Goal: Find specific fact: Find specific fact

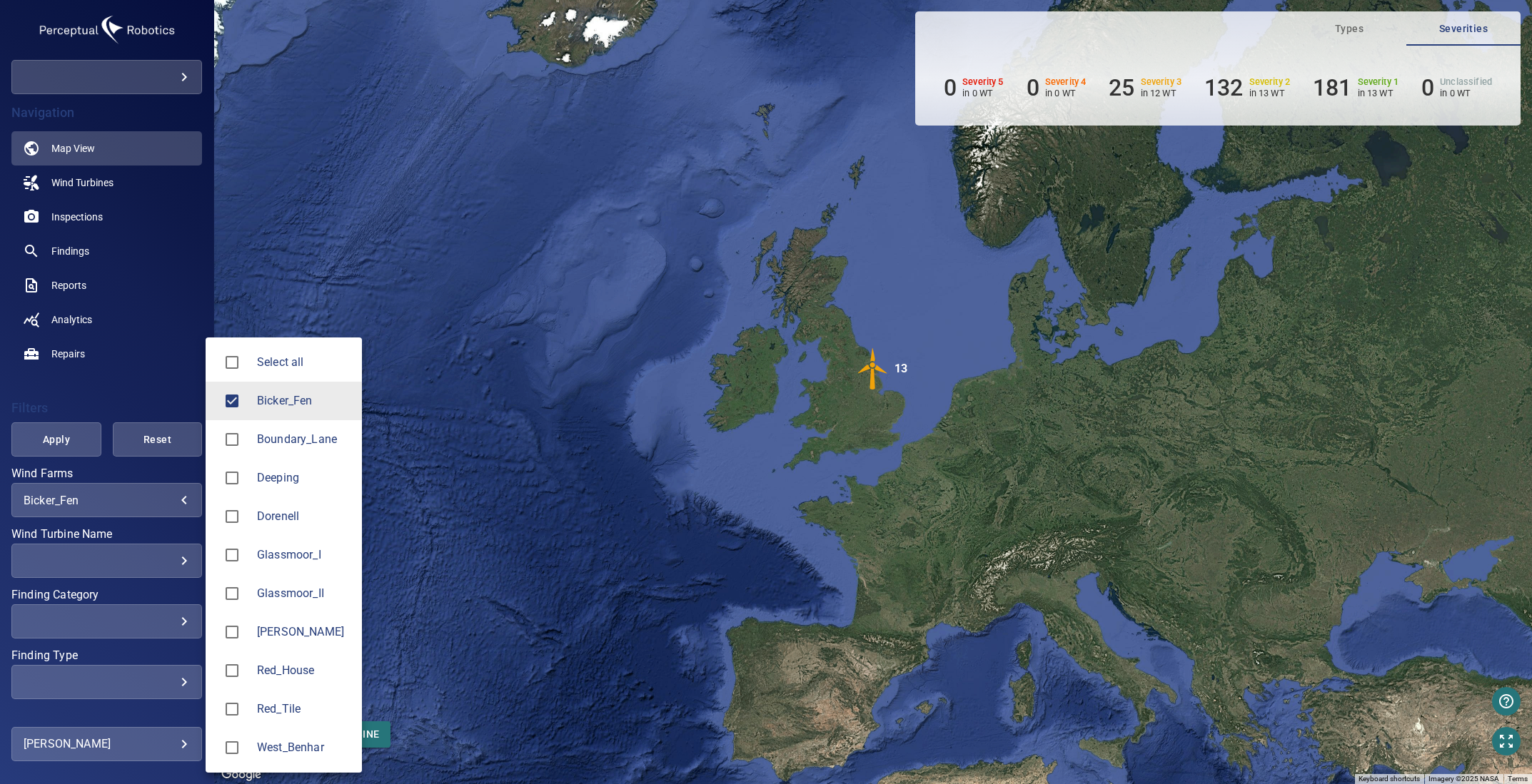
click at [127, 504] on body "**********" at bounding box center [766, 392] width 1532 height 784
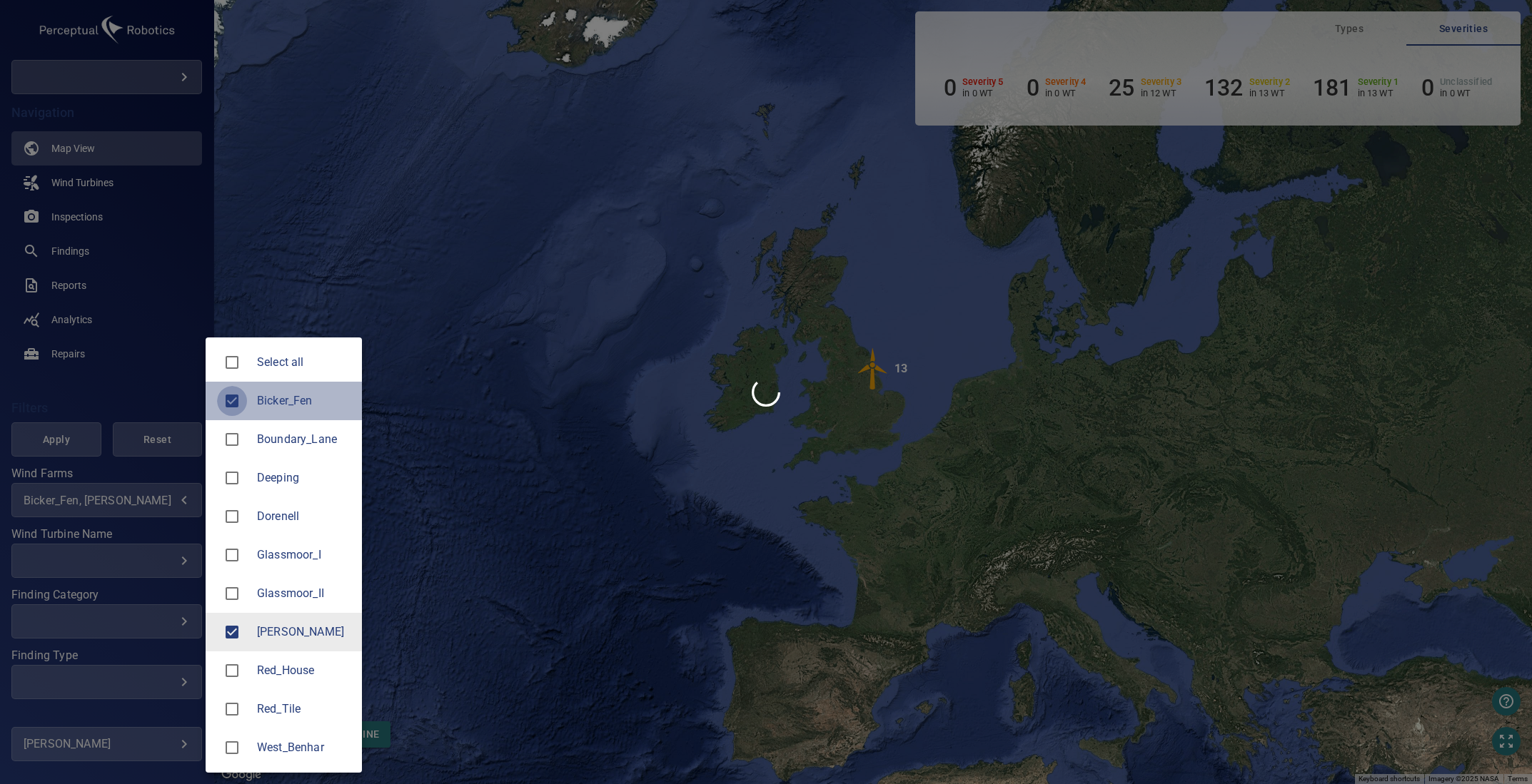
type input "*******"
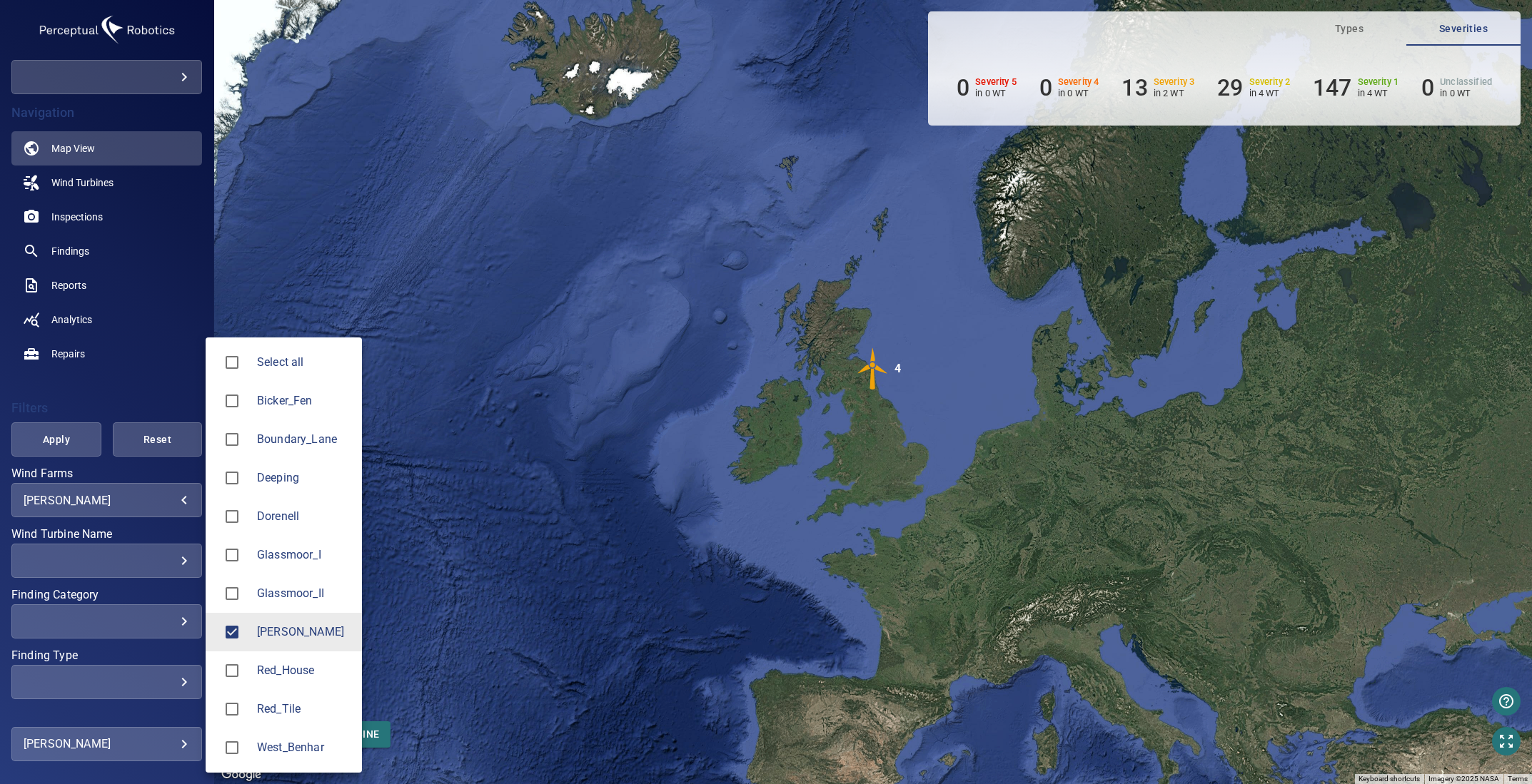
click at [159, 492] on div at bounding box center [766, 392] width 1532 height 784
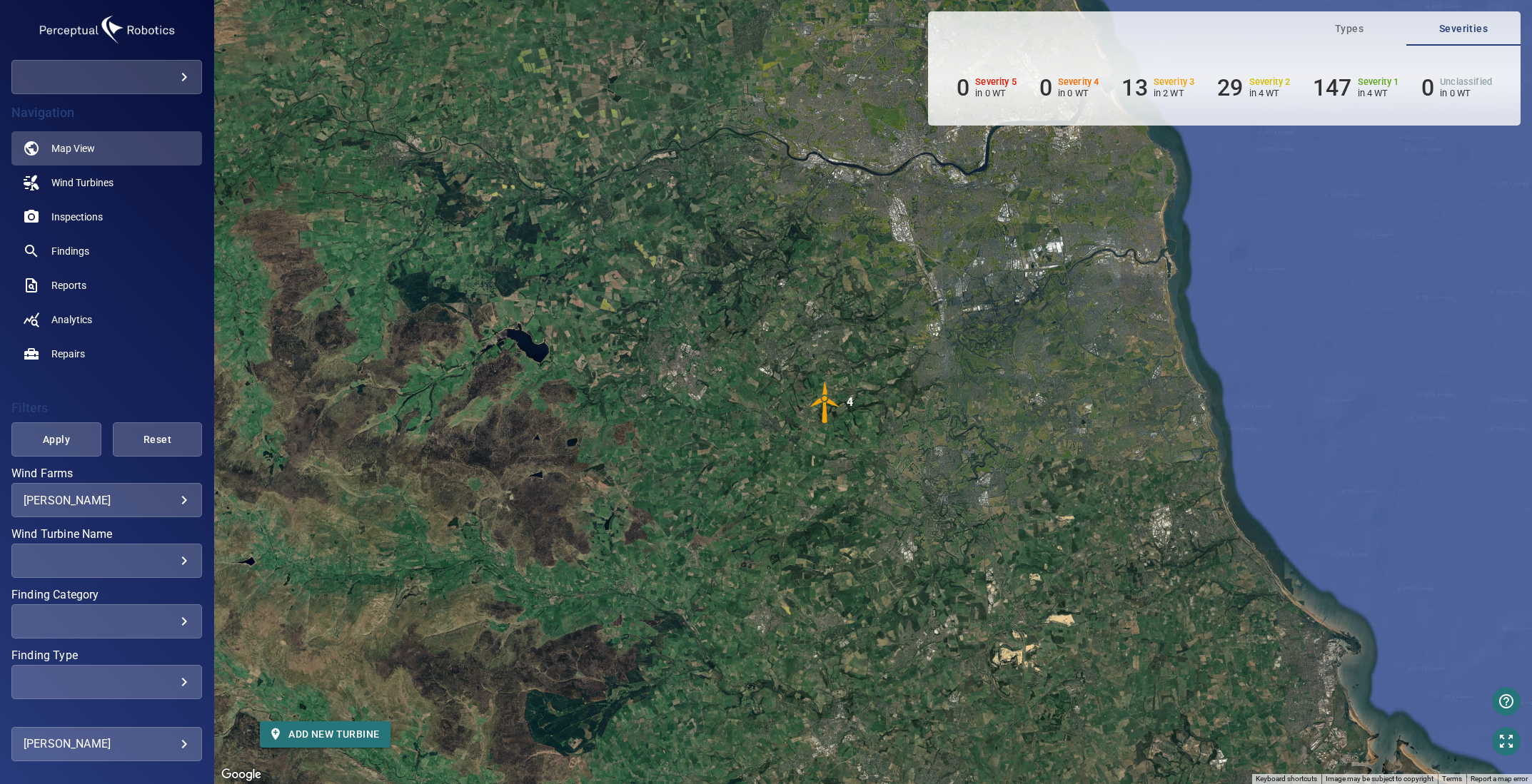
drag, startPoint x: 1056, startPoint y: 372, endPoint x: 1021, endPoint y: 436, distance: 72.9
click at [1021, 436] on div "To activate drag with keyboard, press Alt + Enter. Once in keyboard drag state,…" at bounding box center [873, 392] width 1318 height 784
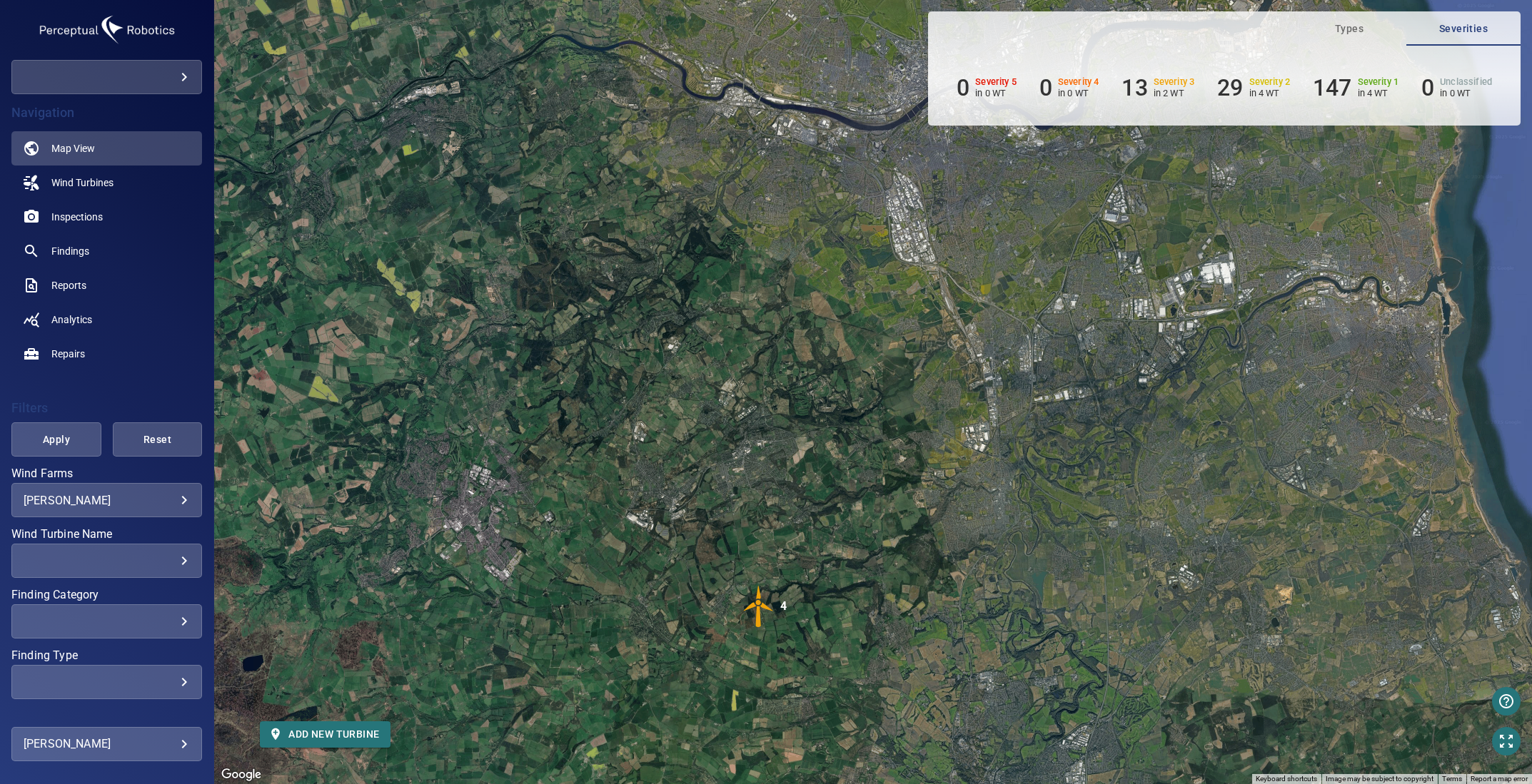
drag, startPoint x: 1021, startPoint y: 360, endPoint x: 986, endPoint y: 517, distance: 160.9
click at [986, 517] on div "To activate drag with keyboard, press Alt + Enter. Once in keyboard drag state,…" at bounding box center [873, 392] width 1318 height 784
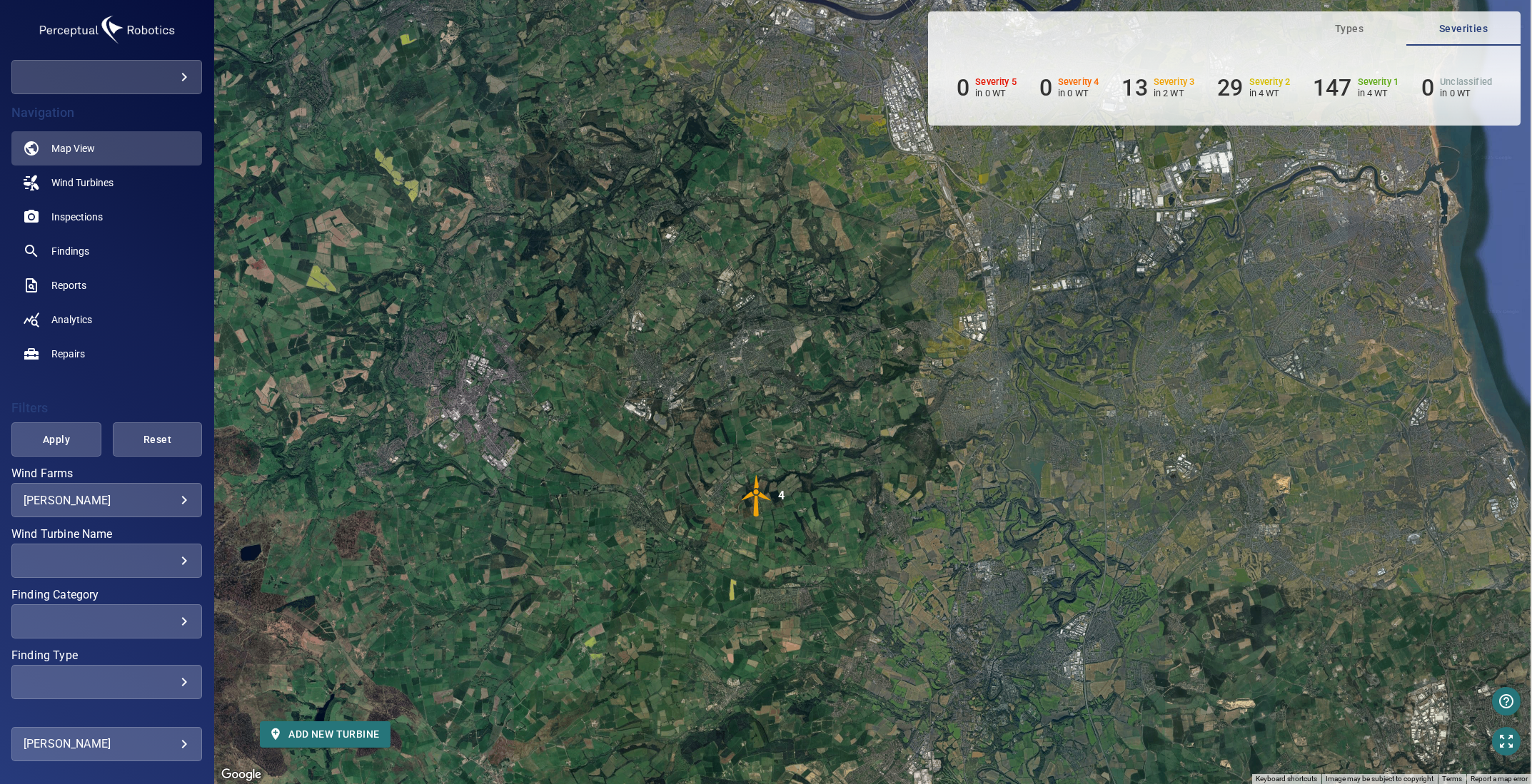
drag, startPoint x: 888, startPoint y: 586, endPoint x: 886, endPoint y: 474, distance: 112.0
click at [886, 474] on div "To activate drag with keyboard, press Alt + Enter. Once in keyboard drag state,…" at bounding box center [873, 392] width 1318 height 784
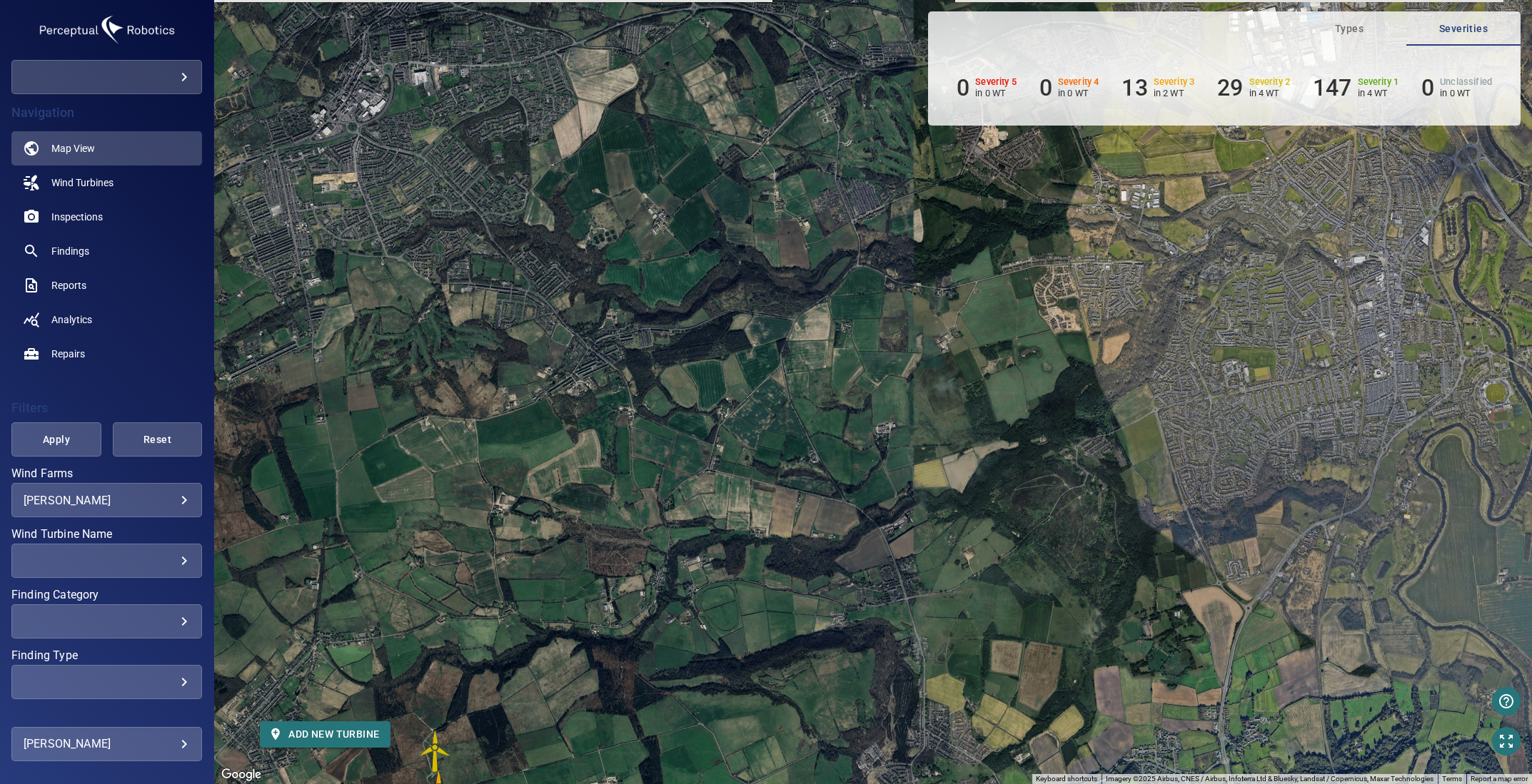
drag, startPoint x: 867, startPoint y: 431, endPoint x: 908, endPoint y: 600, distance: 173.9
click at [908, 600] on div "To activate drag with keyboard, press Alt + Enter. Once in keyboard drag state,…" at bounding box center [873, 392] width 1318 height 784
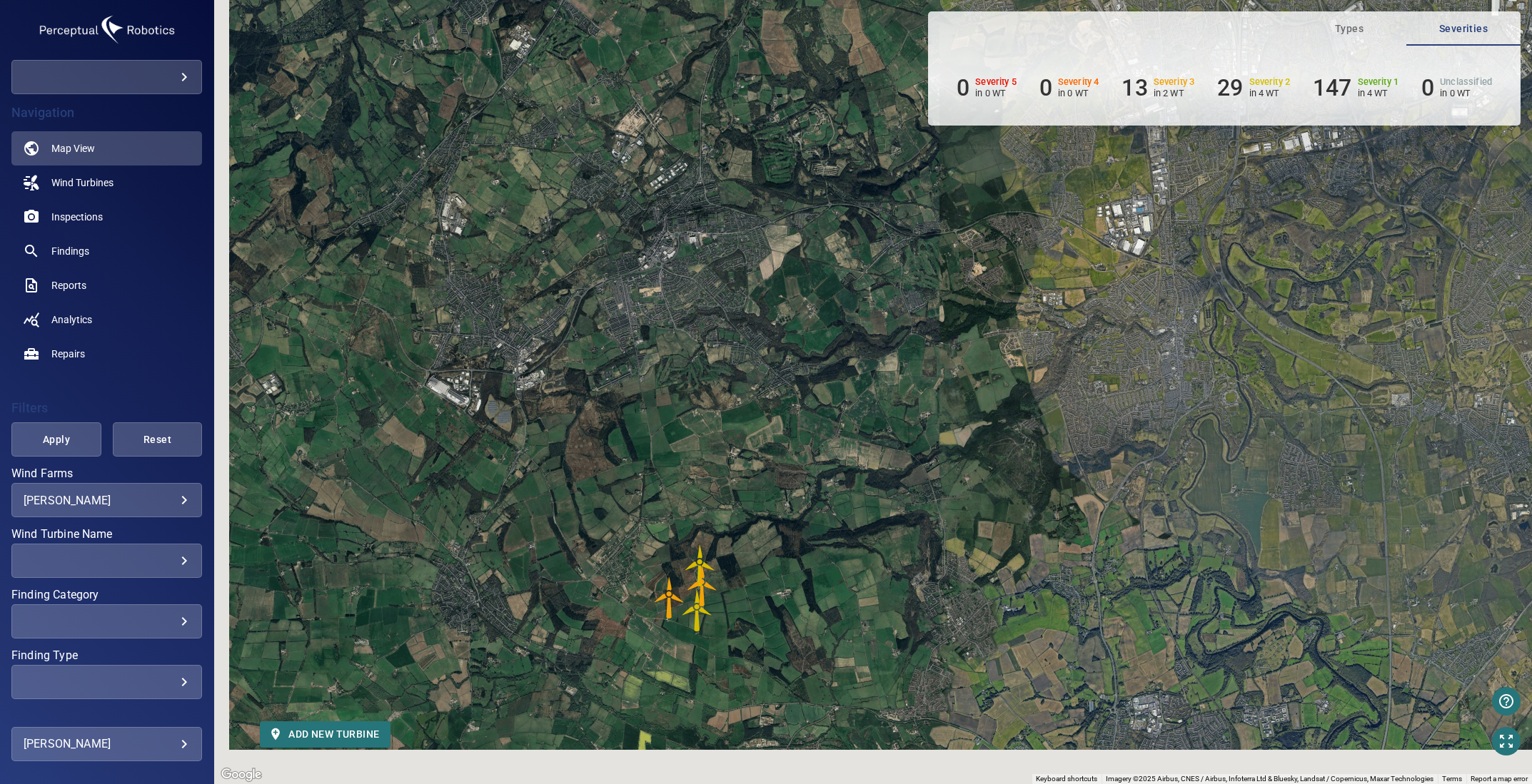
drag, startPoint x: 889, startPoint y: 614, endPoint x: 920, endPoint y: 517, distance: 101.8
click at [920, 517] on div "To activate drag with keyboard, press Alt + Enter. Once in keyboard drag state,…" at bounding box center [873, 392] width 1318 height 784
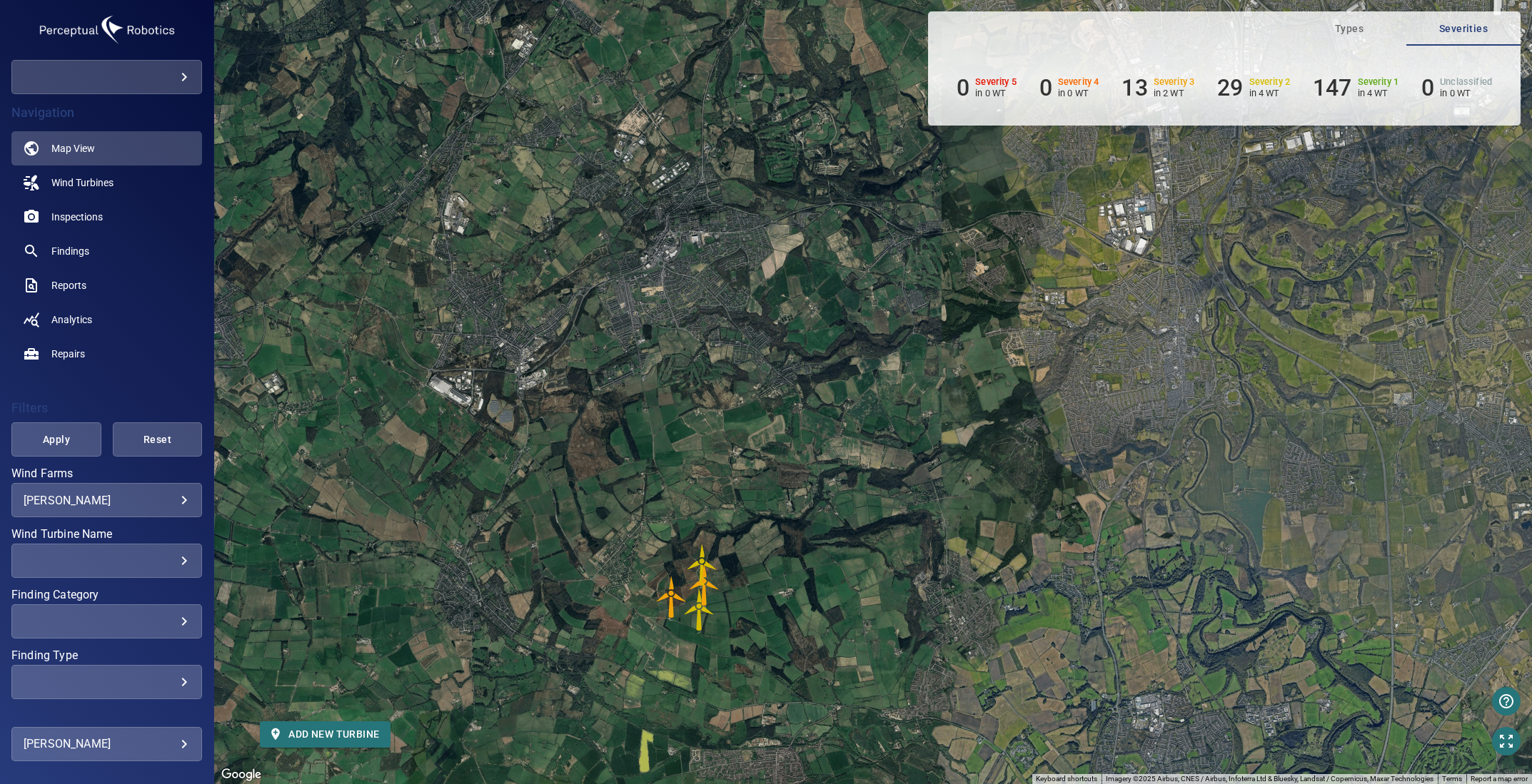
click at [674, 599] on img "T4" at bounding box center [672, 597] width 43 height 43
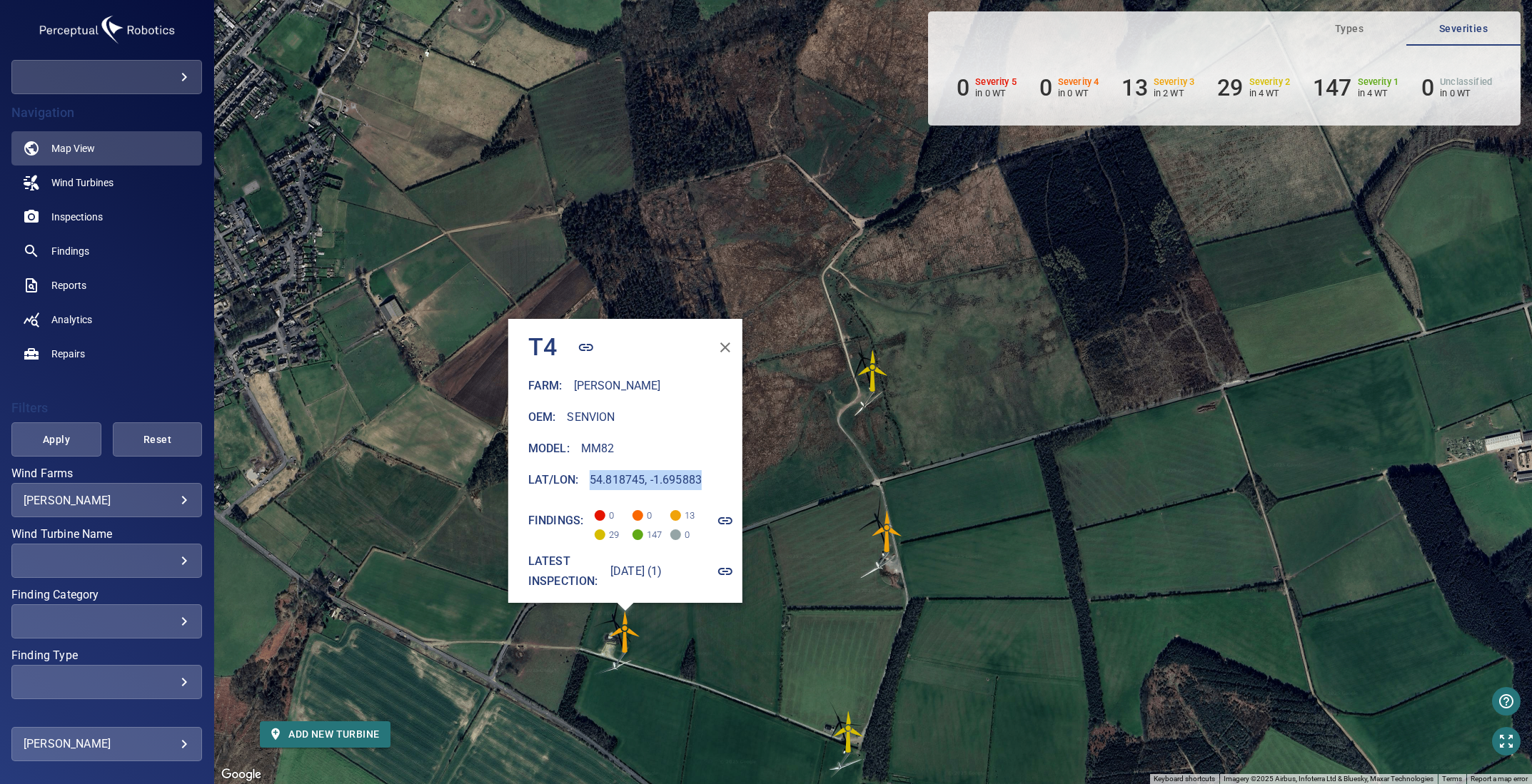
drag, startPoint x: 684, startPoint y: 470, endPoint x: 571, endPoint y: 477, distance: 113.2
click at [571, 477] on div "Lat/Lon : 54.818745, -1.695883" at bounding box center [636, 480] width 214 height 20
copy h6 "54.818745, -1.695883"
